Goal: Information Seeking & Learning: Understand process/instructions

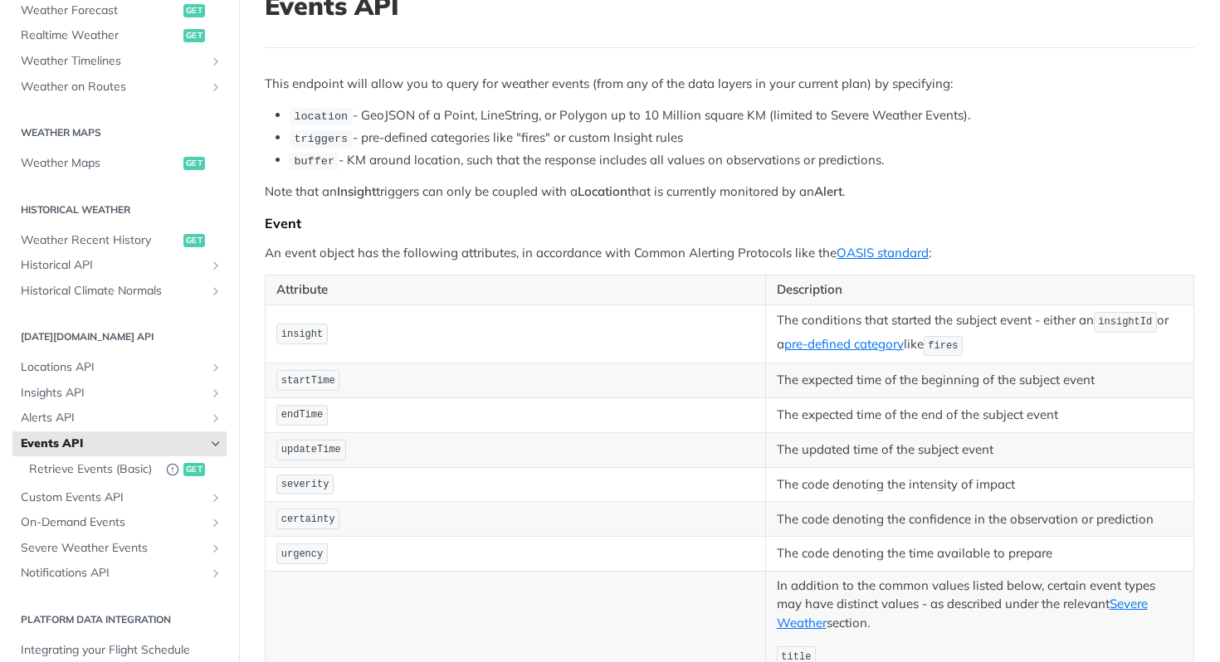
scroll to position [139, 0]
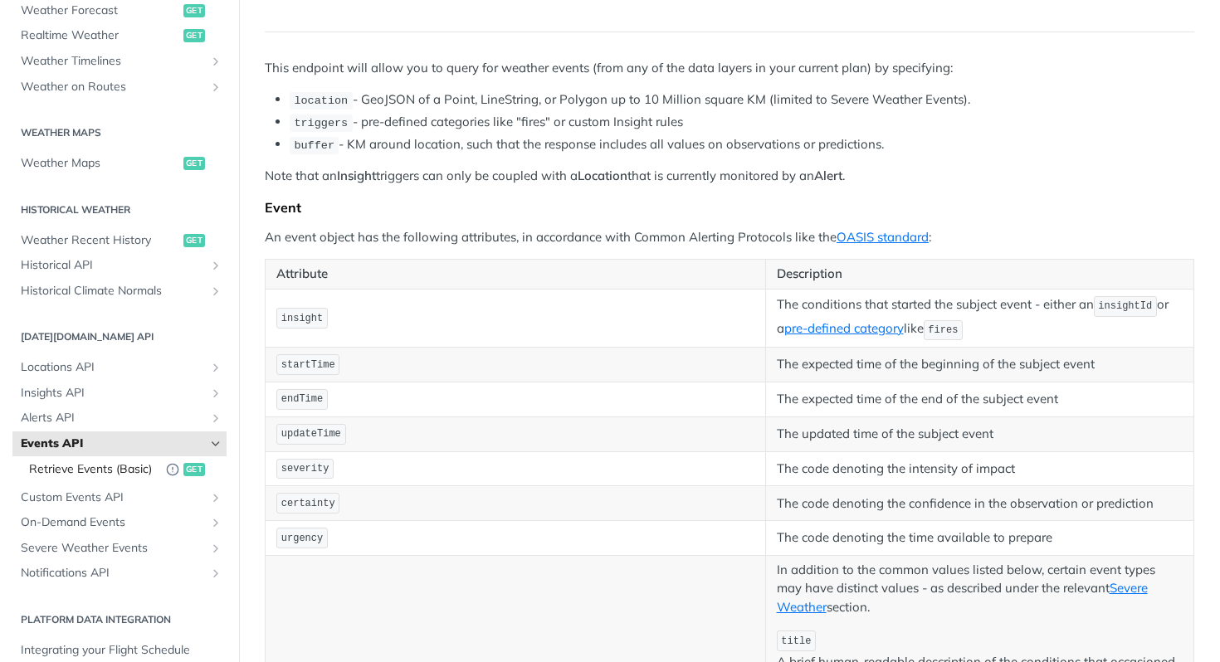
click at [78, 471] on span "Retrieve Events (Basic)" at bounding box center [93, 470] width 129 height 17
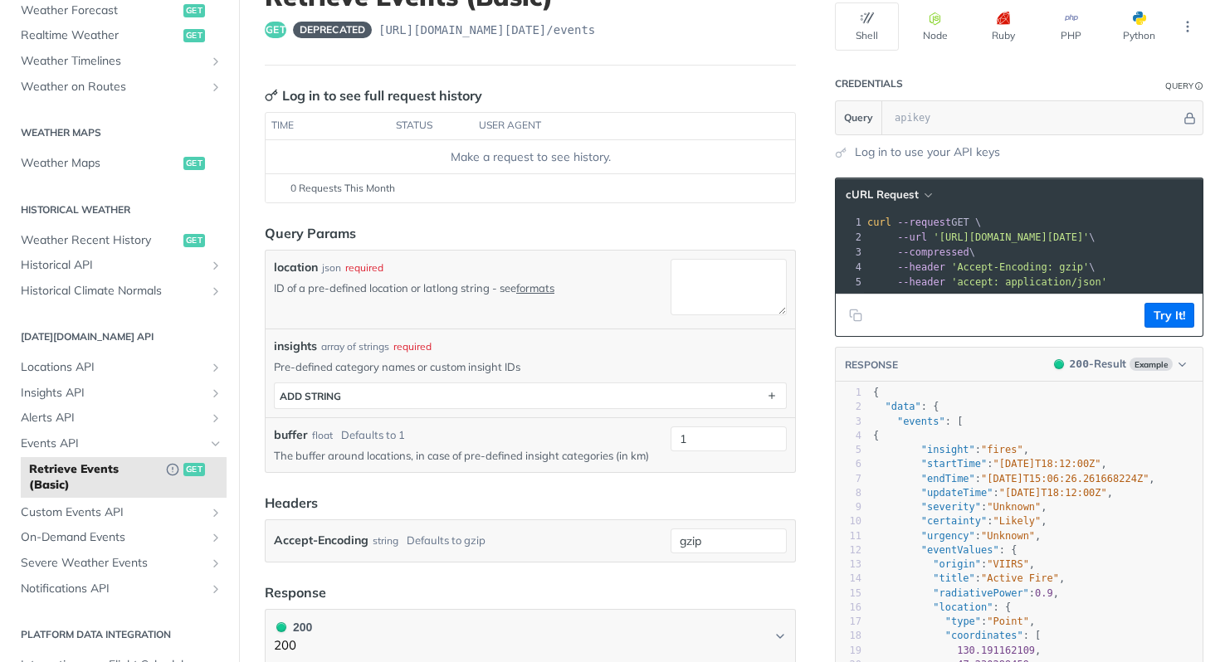
click at [982, 257] on pre "--compressed \" at bounding box center [1039, 252] width 351 height 15
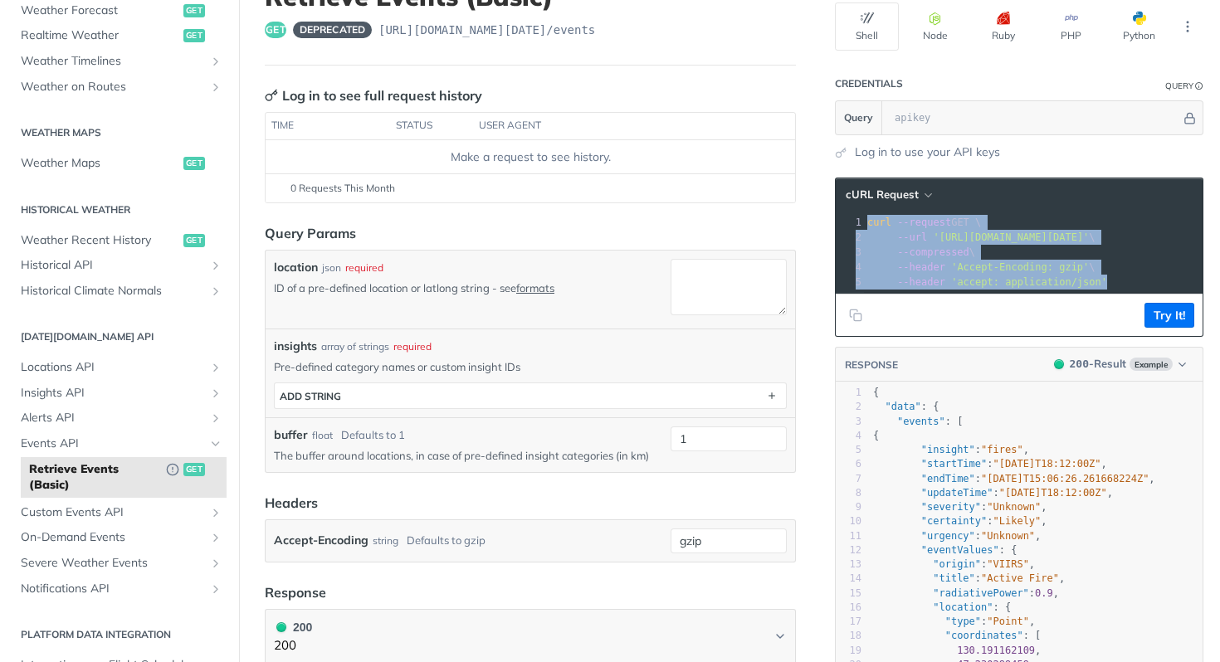
copy div "curl --request GET \ 2 --url 'https://api.tomorrow.io/v4/events?buffer=1' \ 3 -…"
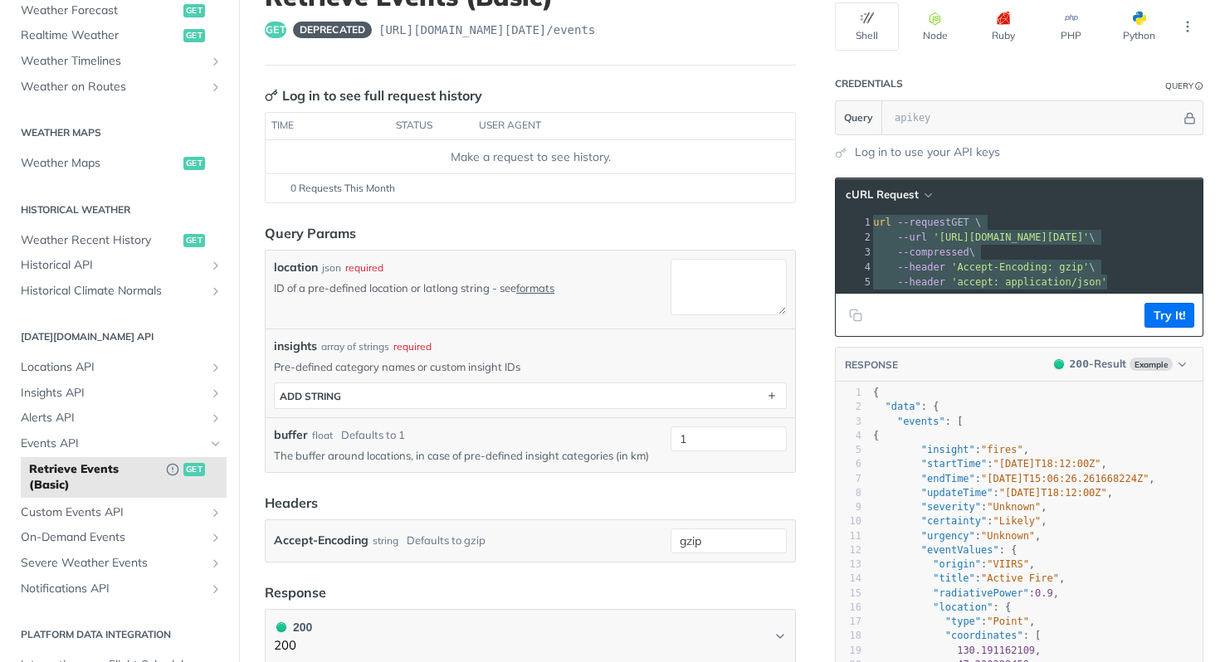
scroll to position [0, 9]
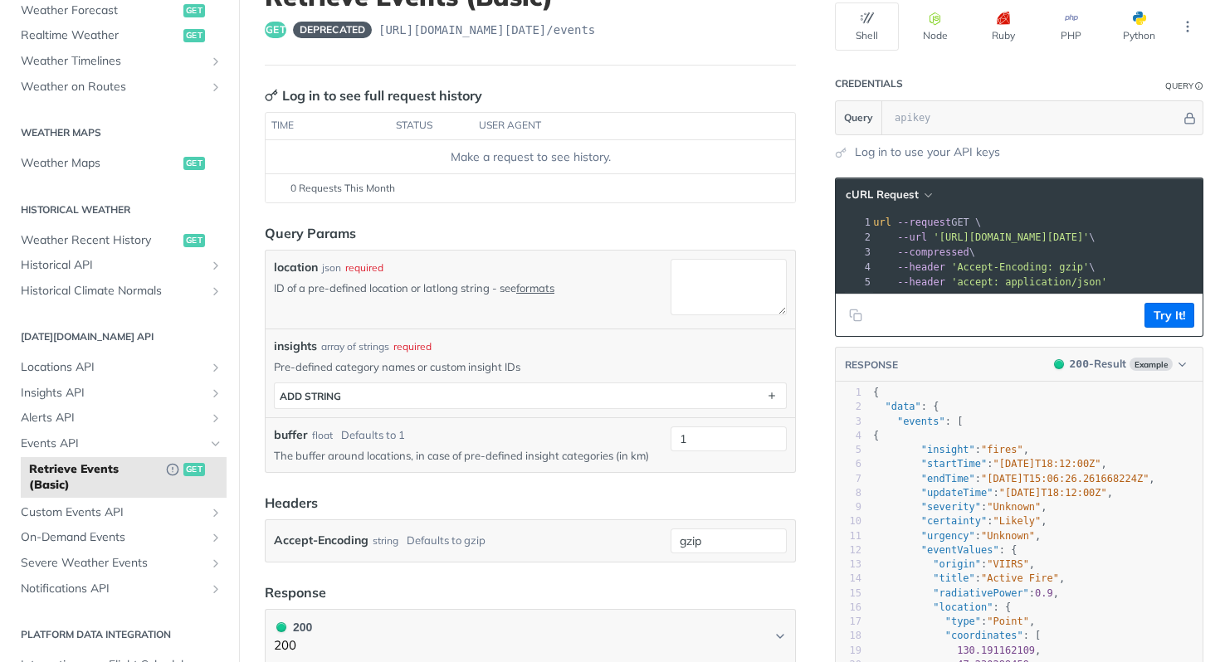
click at [1080, 270] on pre "--header 'Accept-Encoding: gzip' \" at bounding box center [1039, 267] width 351 height 15
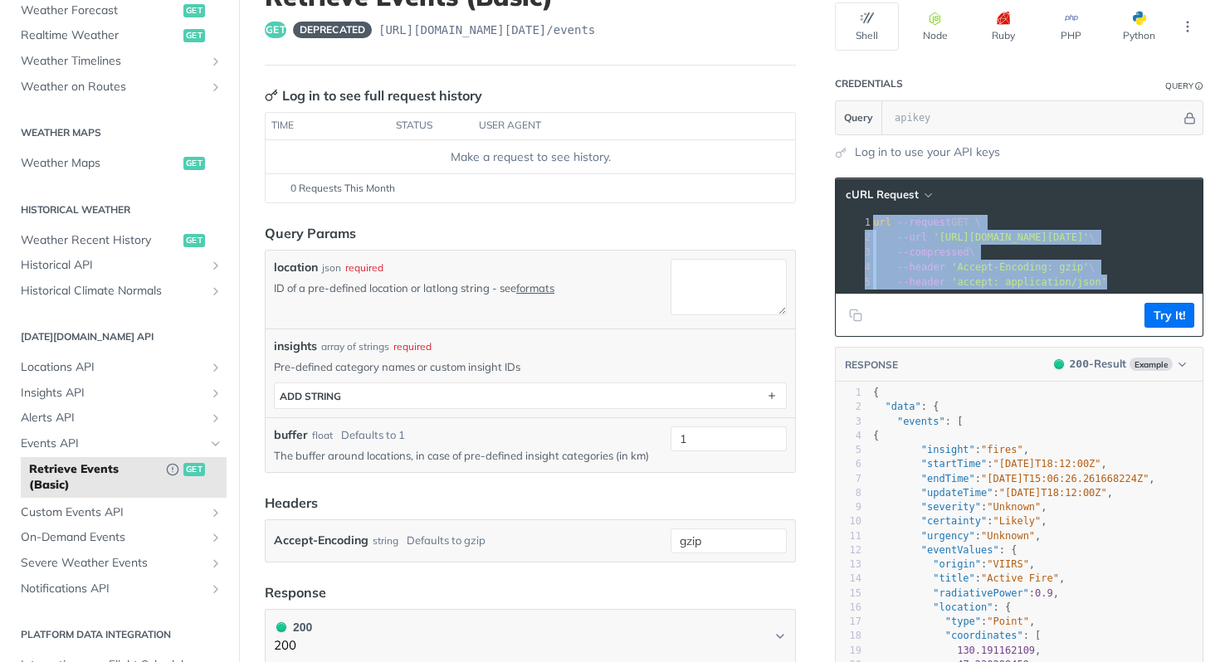
copy div "curl --request GET \ 2 --url 'https://api.tomorrow.io/v4/events?buffer=1' \ 3 -…"
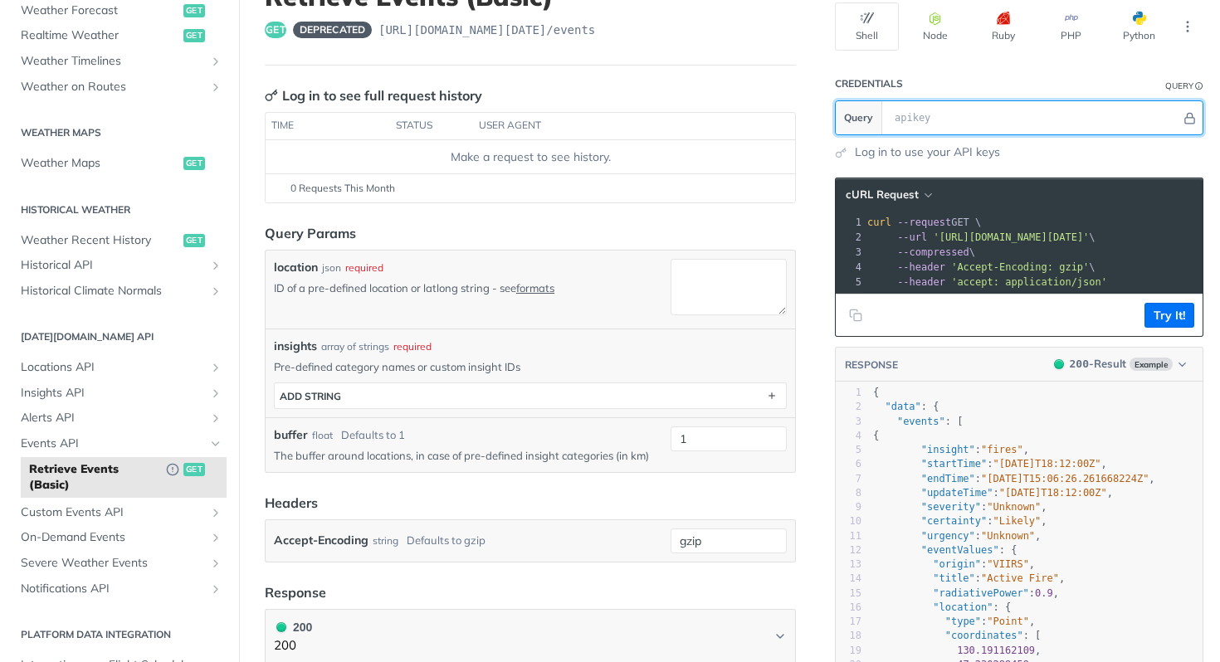
click at [922, 125] on input "text" at bounding box center [1034, 117] width 295 height 33
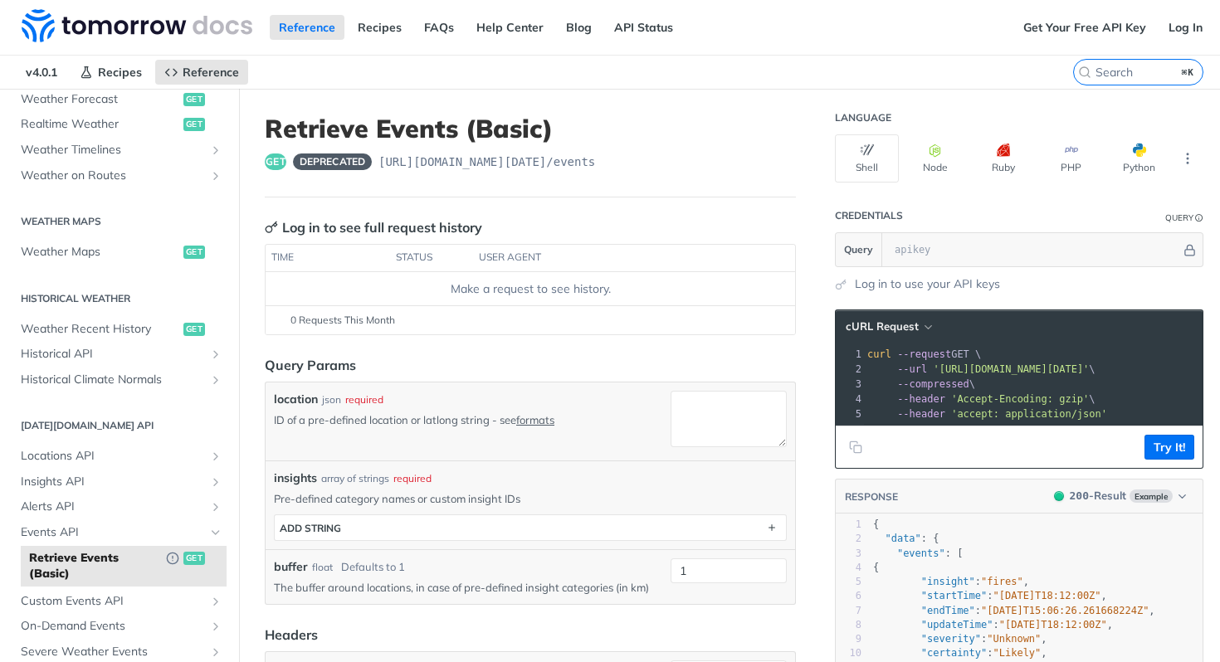
click at [991, 393] on span "'Accept-Encoding: gzip'" at bounding box center [1020, 399] width 138 height 12
click at [1180, 22] on link "Log In" at bounding box center [1186, 27] width 52 height 25
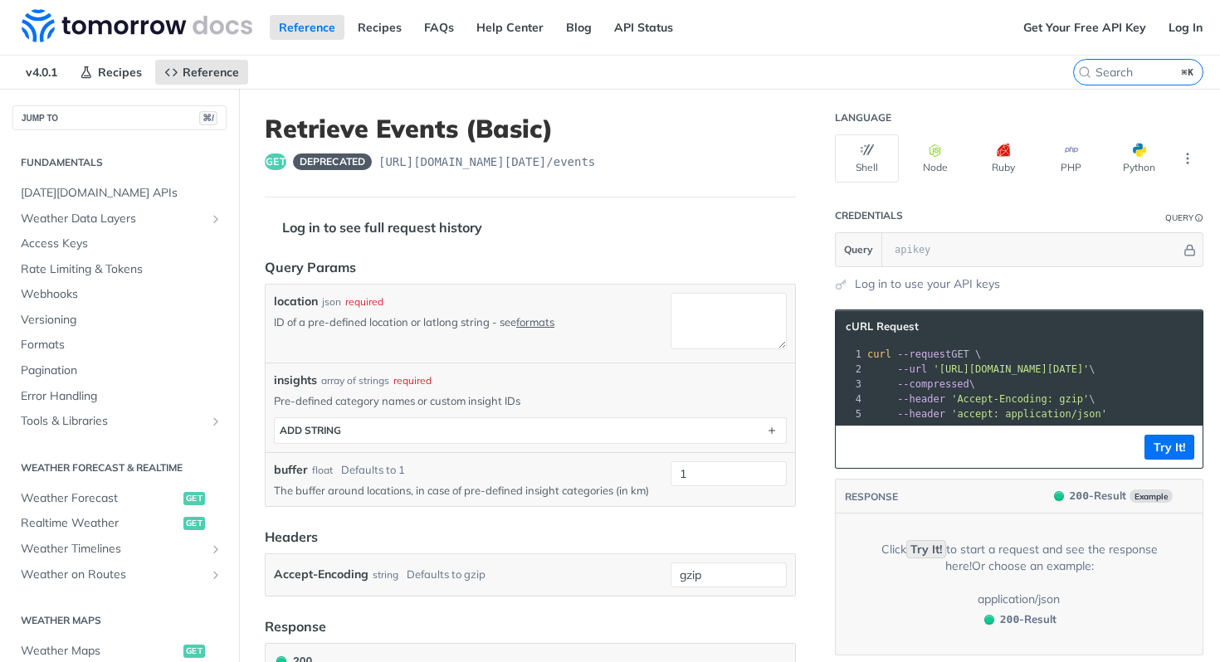
scroll to position [399, 0]
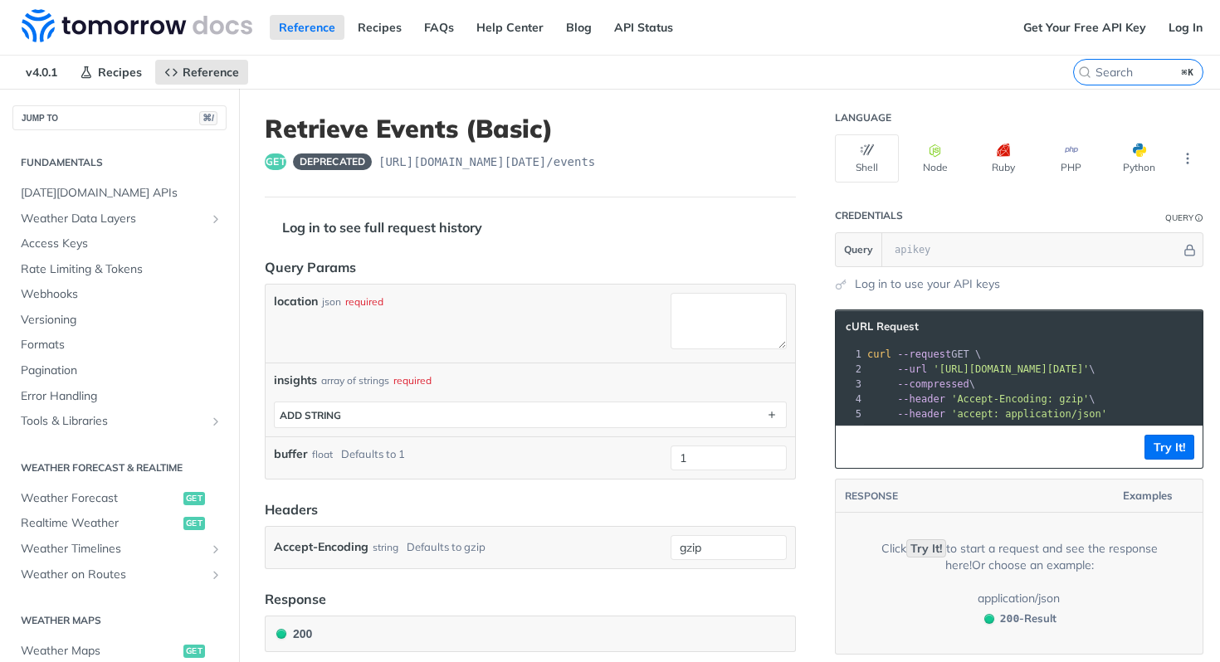
scroll to position [399, 0]
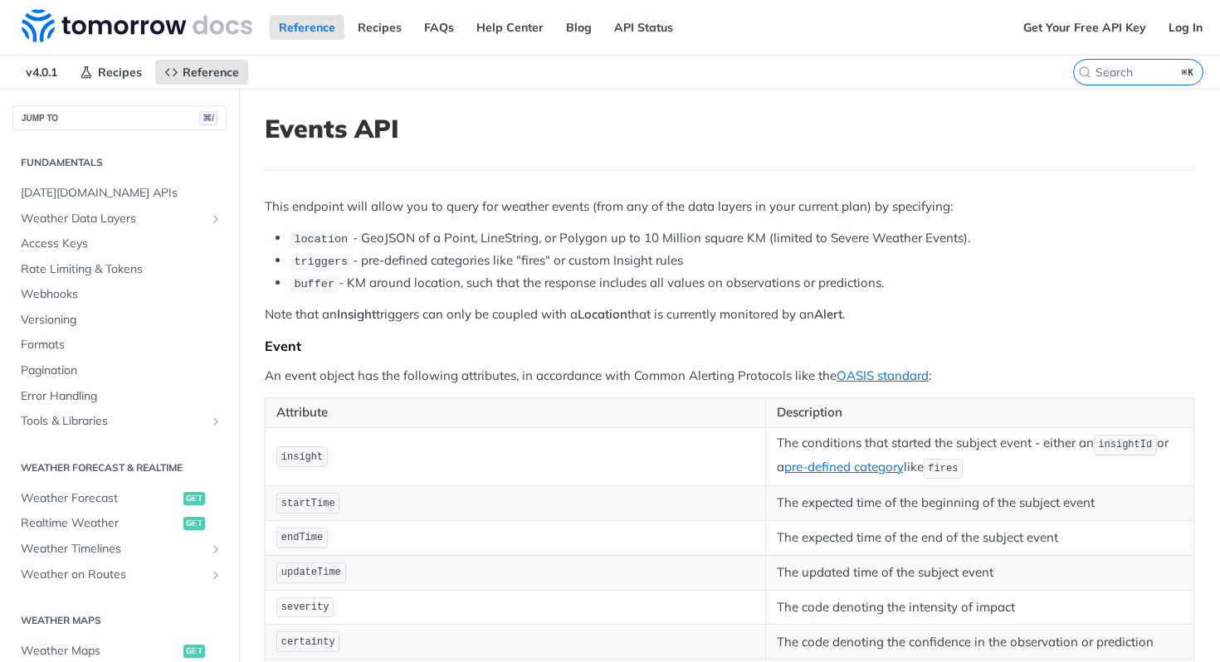
scroll to position [399, 0]
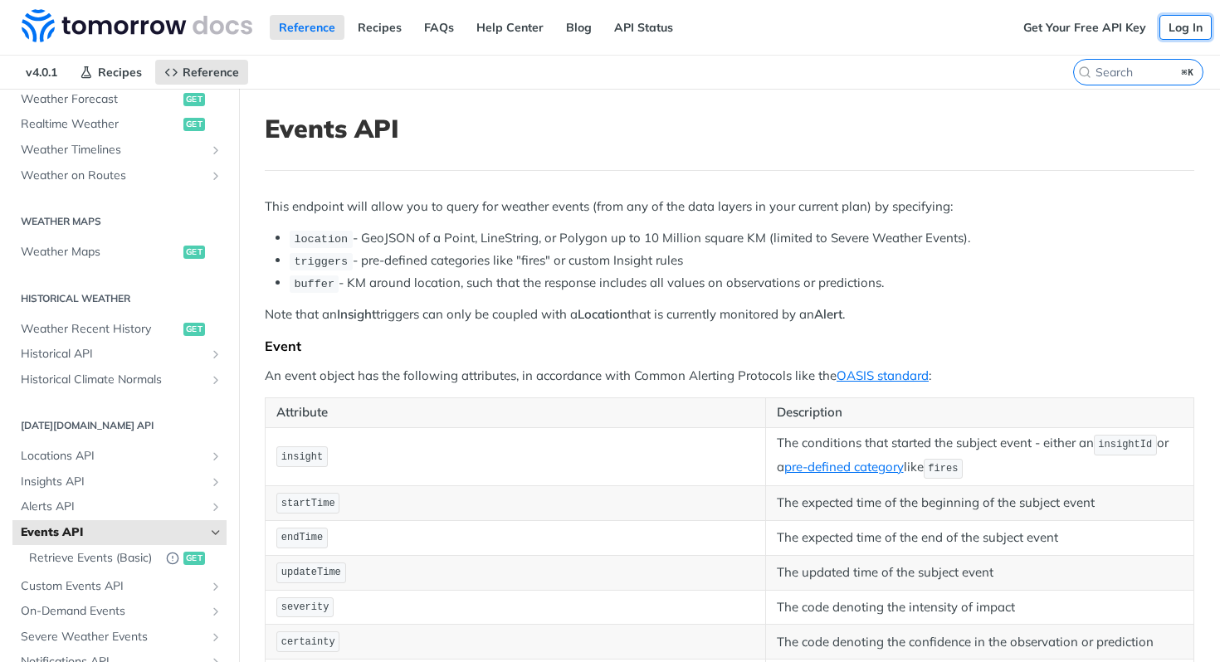
click at [1160, 25] on link "Log In" at bounding box center [1186, 27] width 52 height 25
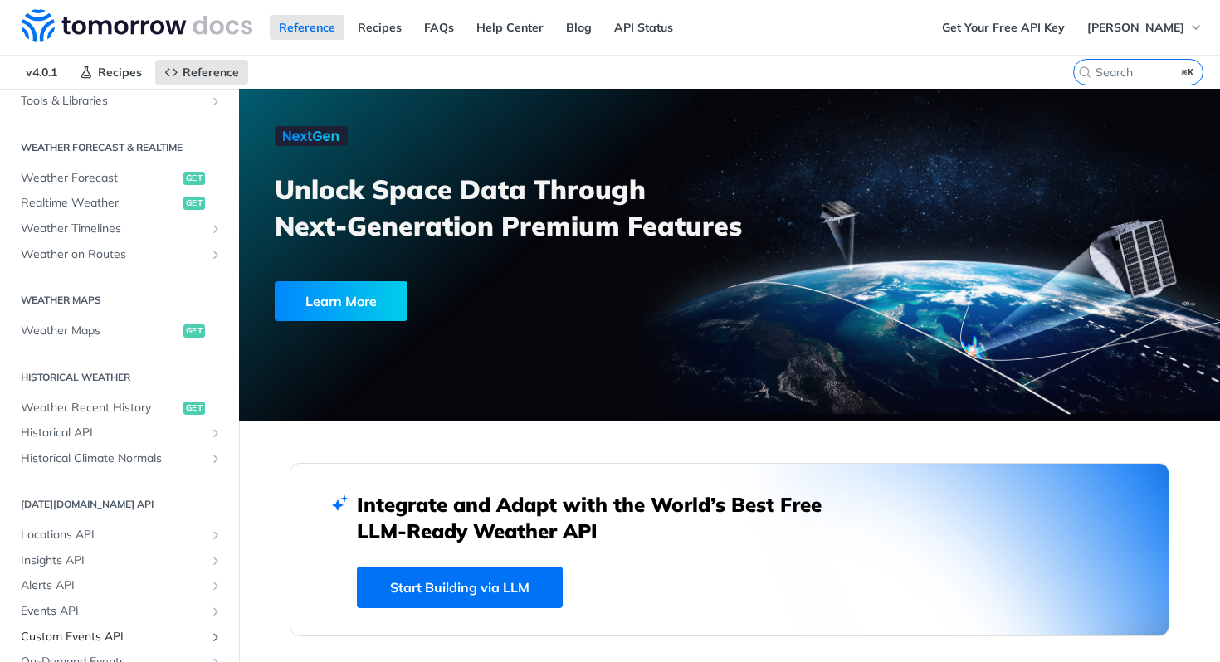
scroll to position [344, 0]
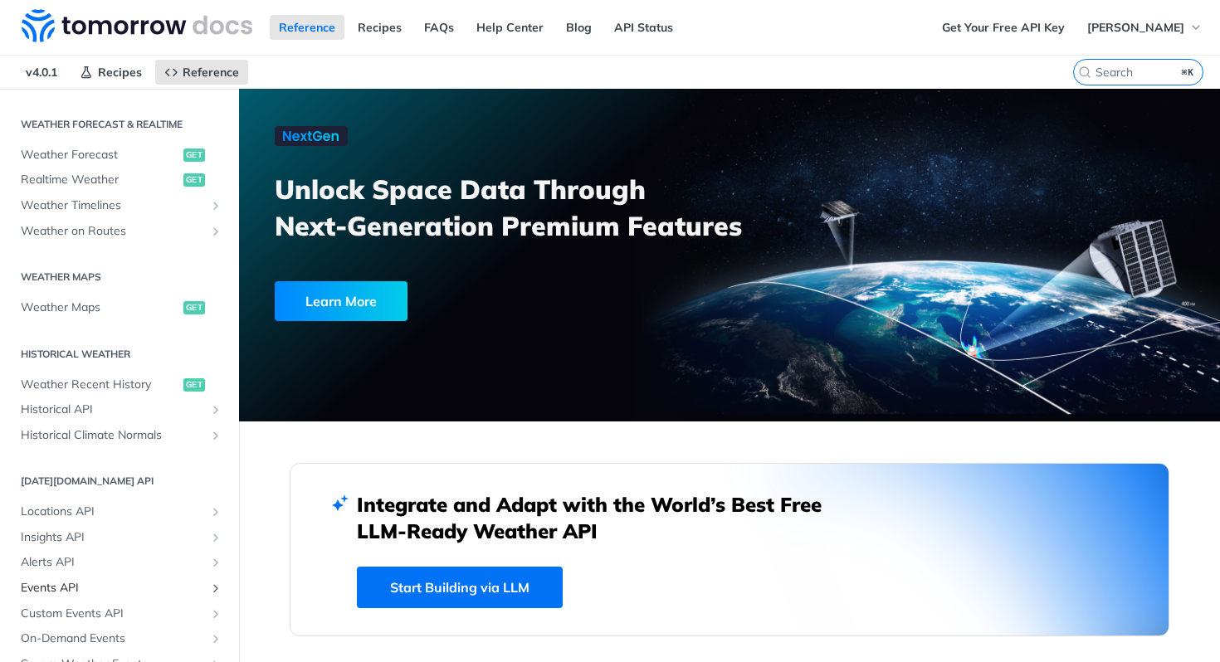
drag, startPoint x: 87, startPoint y: 588, endPoint x: 93, endPoint y: 594, distance: 8.8
click at [87, 588] on span "Events API" at bounding box center [113, 588] width 184 height 17
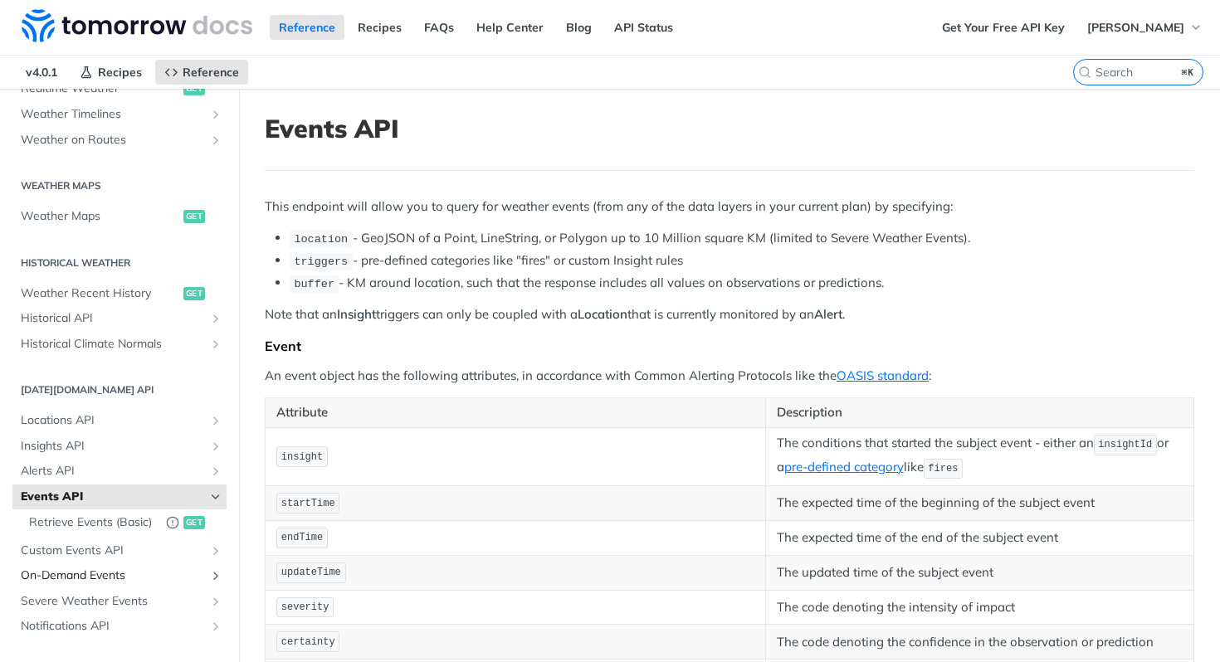
scroll to position [461, 0]
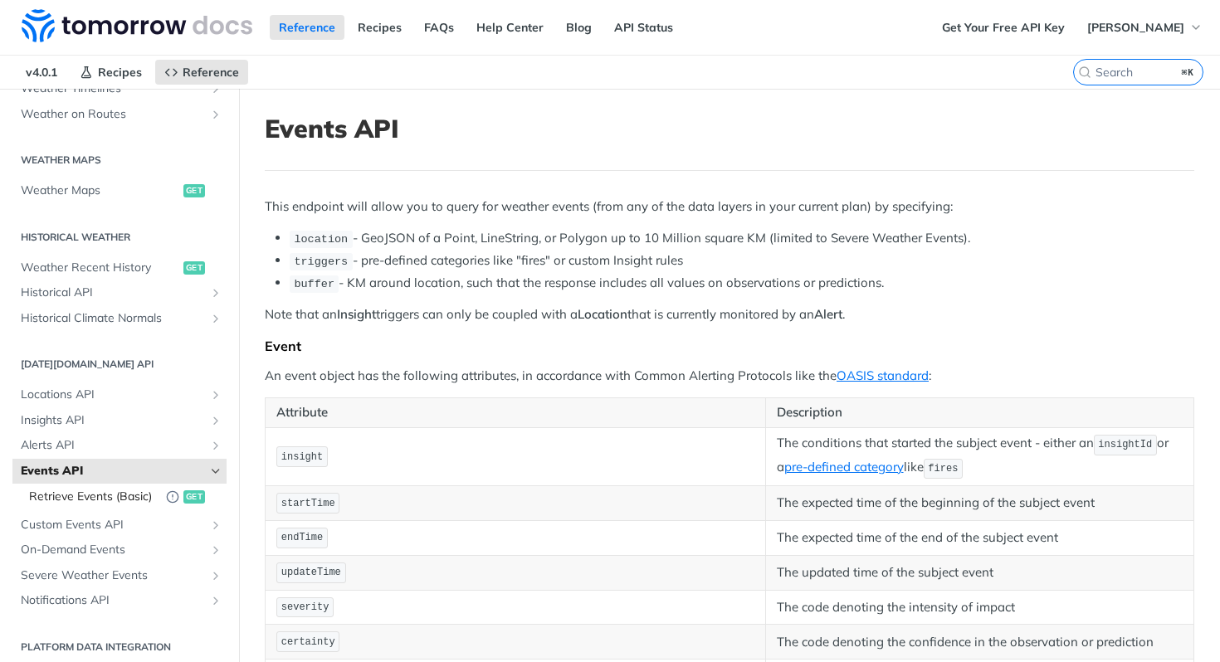
click at [100, 505] on span "Retrieve Events (Basic)" at bounding box center [93, 497] width 129 height 17
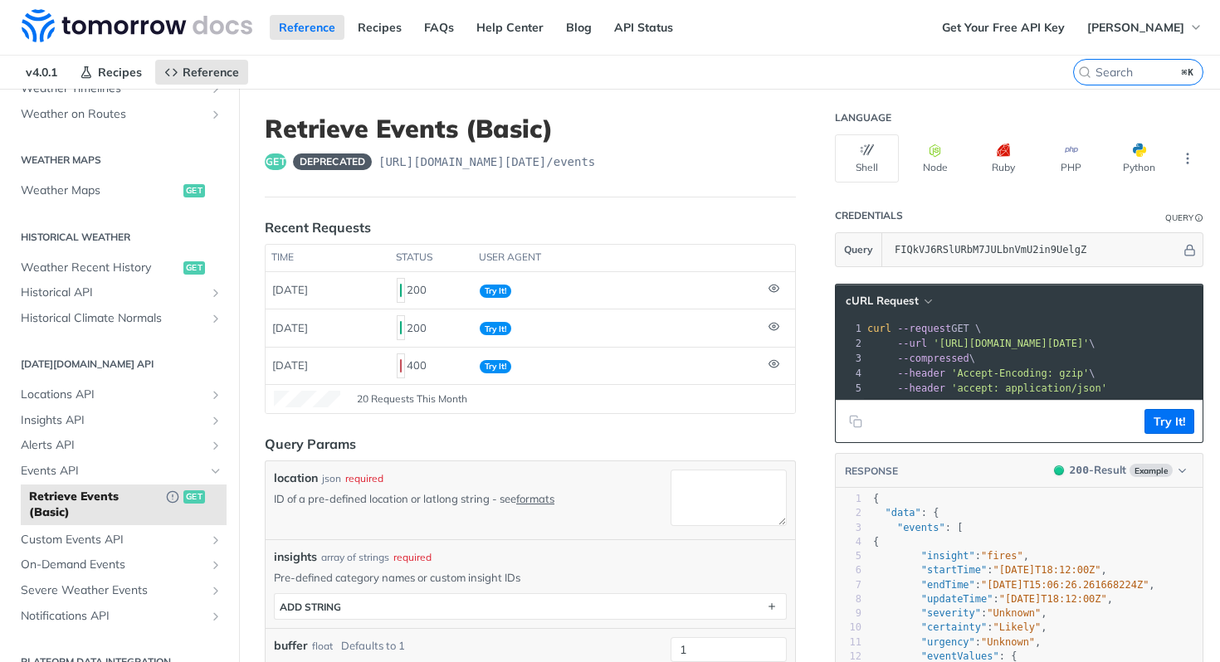
click at [1022, 336] on pre "--url '[URL][DOMAIN_NAME][DATE]' \" at bounding box center [1158, 343] width 588 height 15
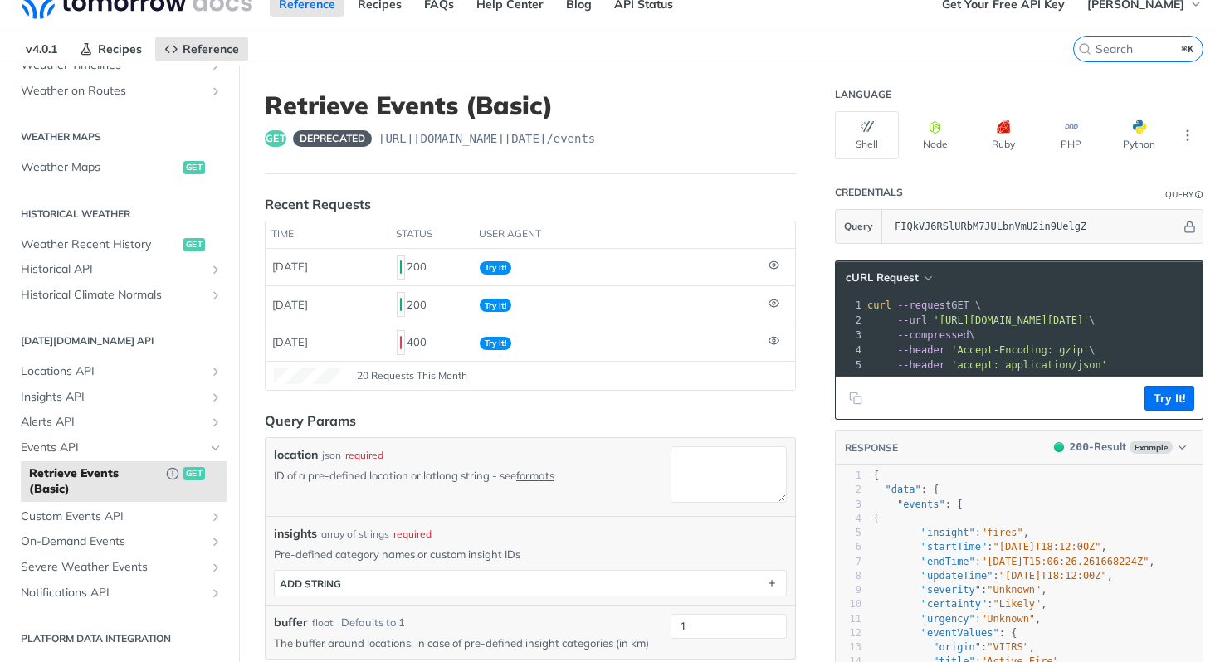
scroll to position [0, 249]
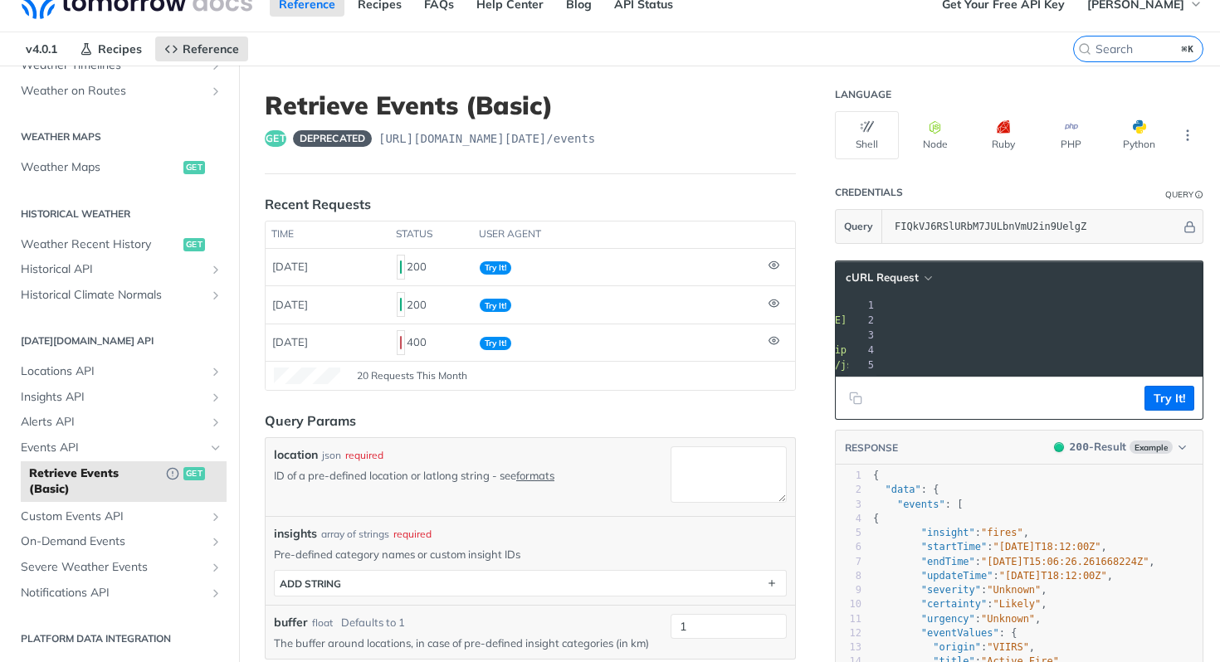
click at [1020, 349] on pre "--header 'Accept-Encoding: gzip' \" at bounding box center [922, 350] width 588 height 15
copy div "curl --request GET \ 2 --url '[URL][DOMAIN_NAME][DATE]' \ 3 --compressed \ 4 --…"
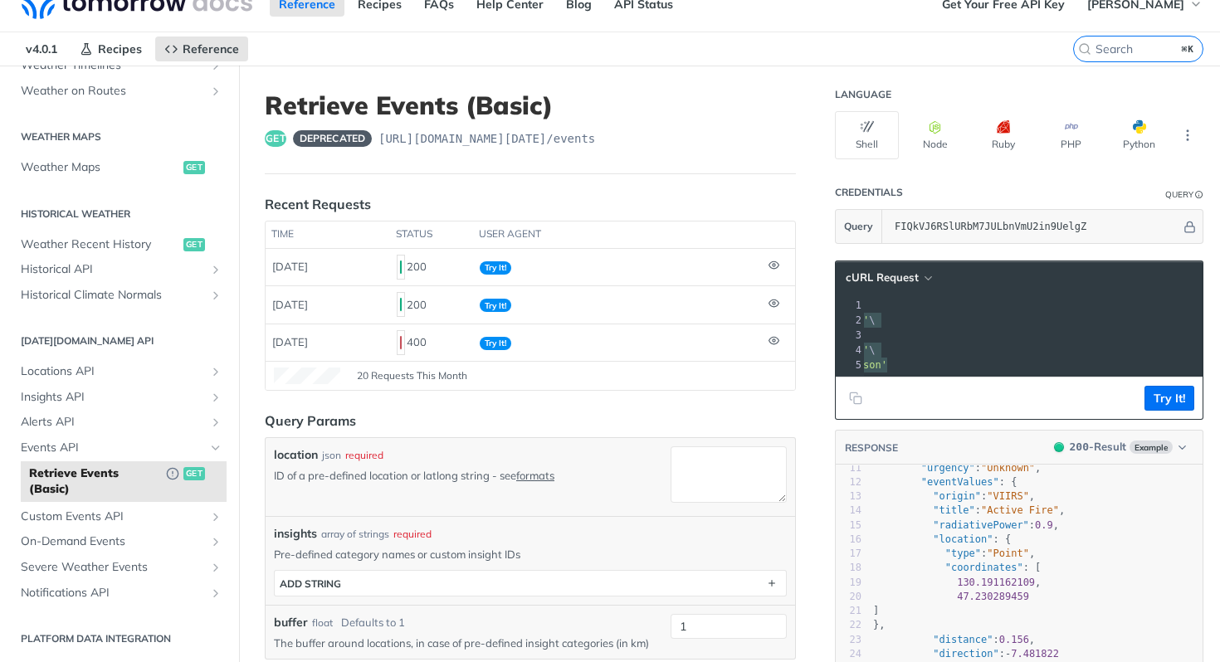
scroll to position [175, 0]
click at [1003, 591] on span "47.230289459" at bounding box center [993, 597] width 72 height 12
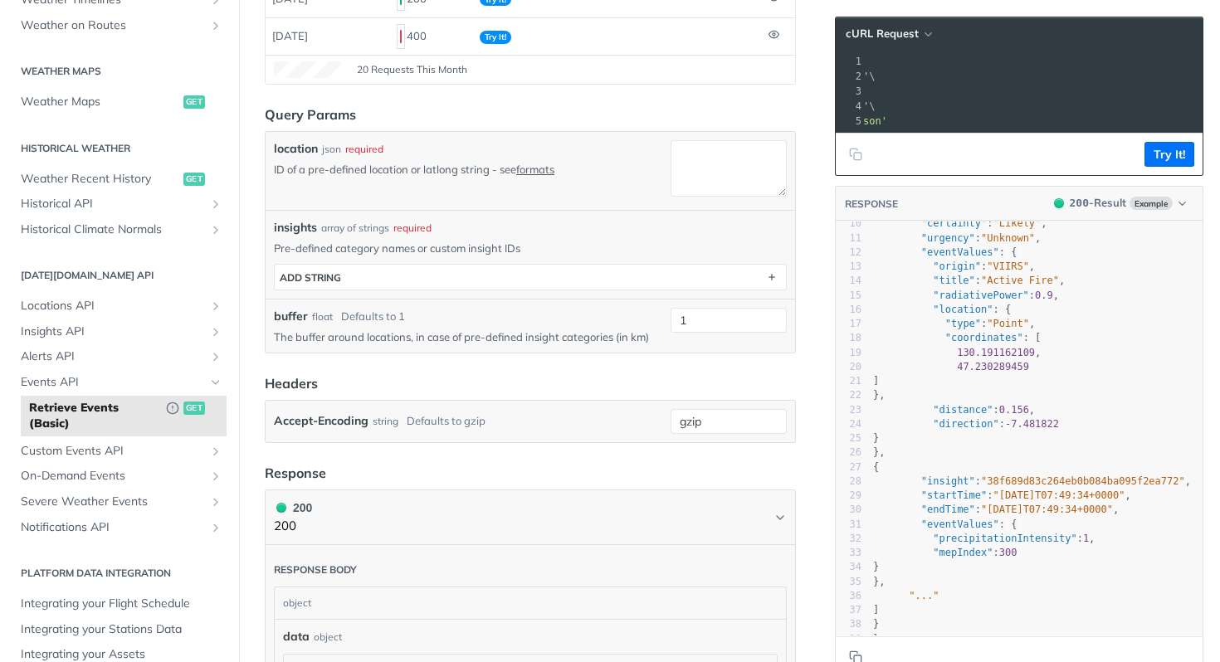
scroll to position [1, 0]
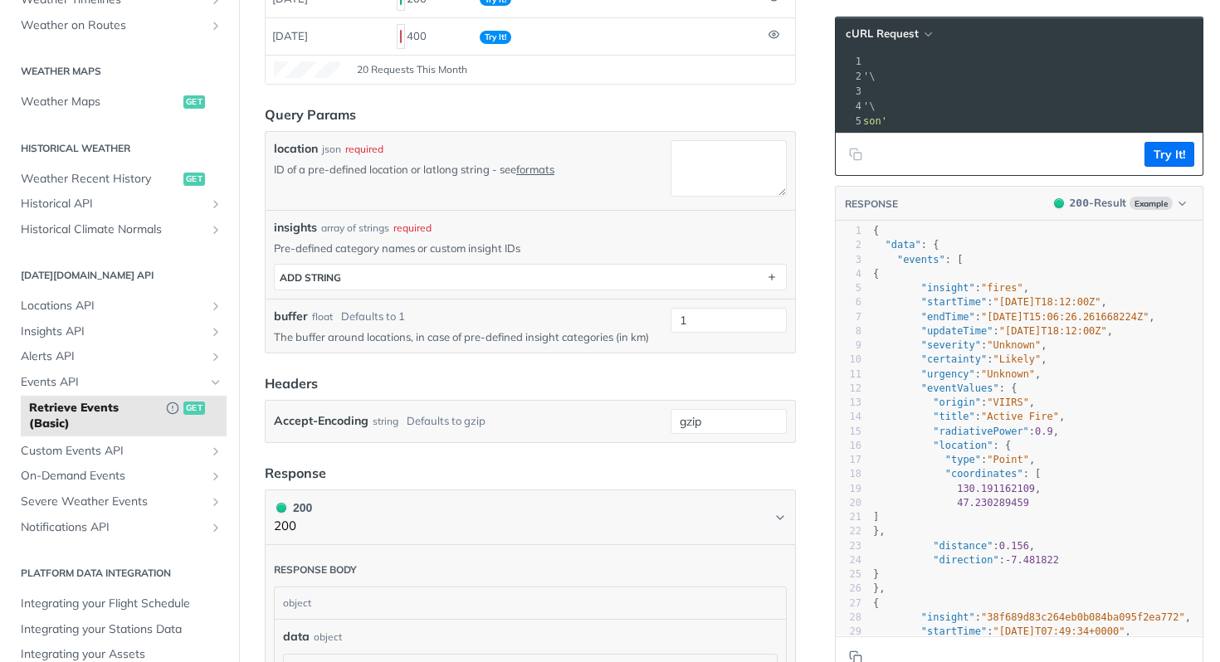
click at [1028, 471] on div "1 { 2 "data" : { 3 "events" : [ 4 { 5 "insight" : "fires" , 6 "startTime" : "[D…" at bounding box center [1036, 503] width 333 height 559
type textarea "{ "data": { "events": [ { "insight": "fires", "startTime": "[DATE]T18:12:00Z", …"
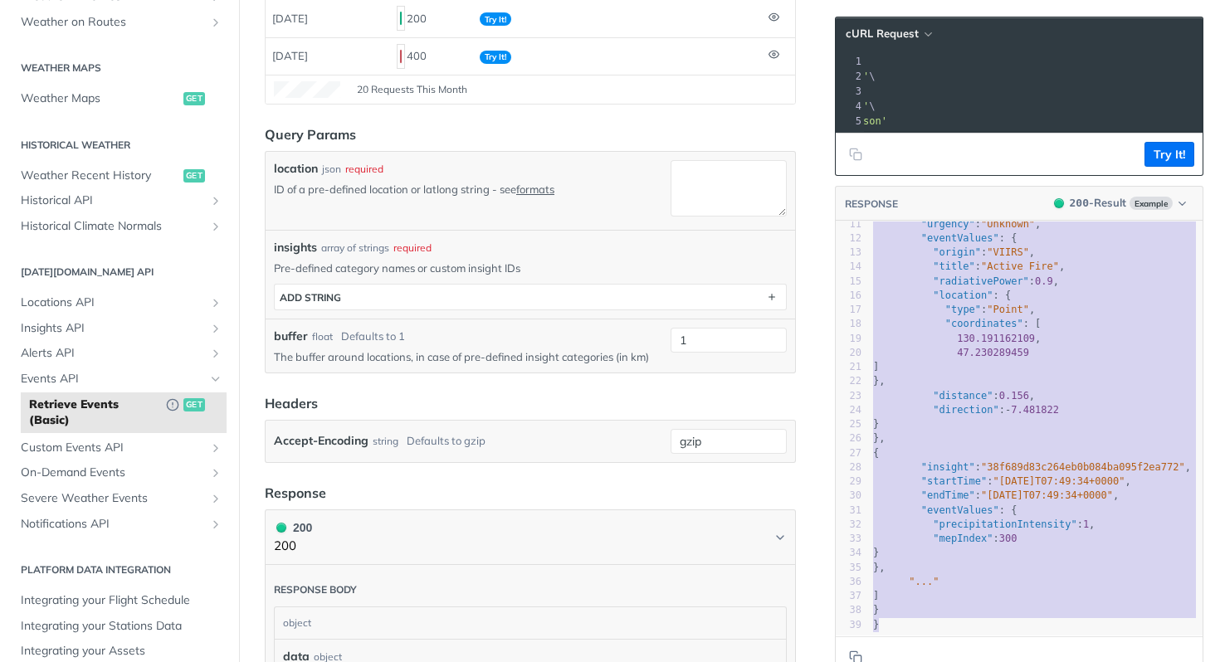
scroll to position [305, 0]
